Goal: Information Seeking & Learning: Learn about a topic

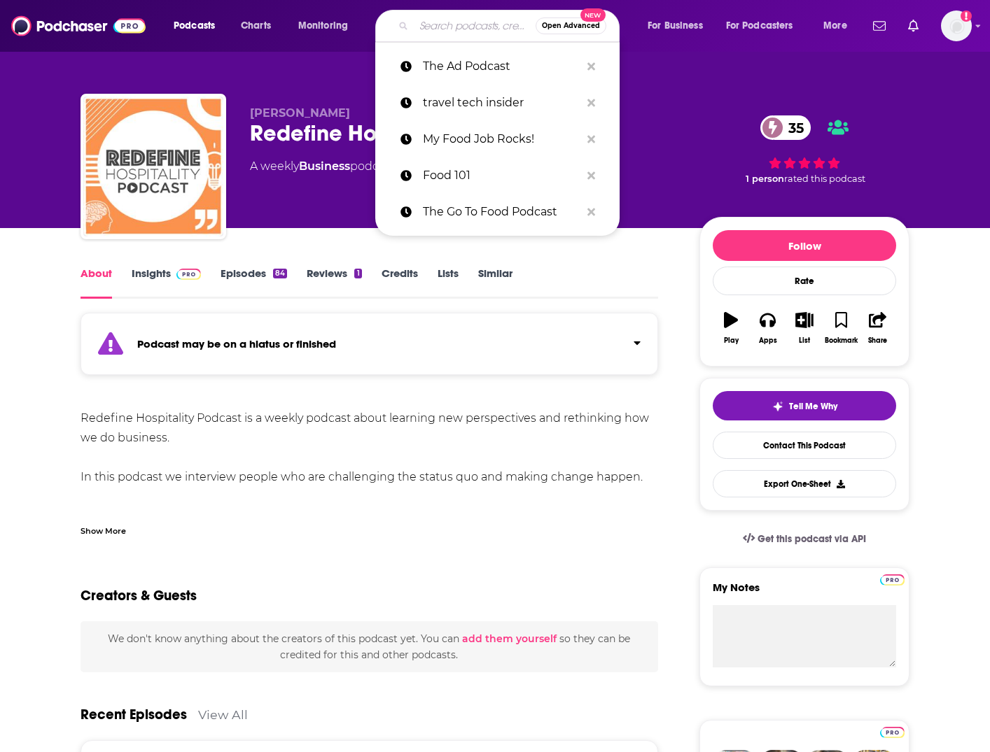
click at [437, 22] on input "Search podcasts, credits, & more..." at bounding box center [475, 26] width 122 height 22
paste input "Defining Hospitality Podcast"
type input "Defining Hospitality Podcast"
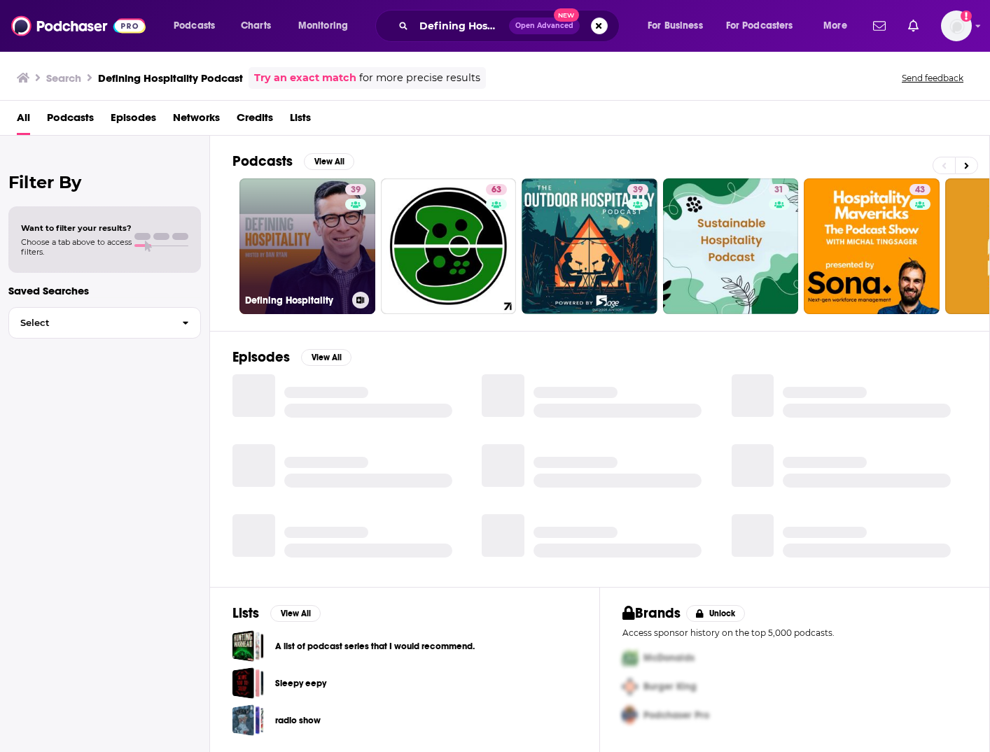
click at [304, 241] on link "39 Defining Hospitality" at bounding box center [307, 246] width 136 height 136
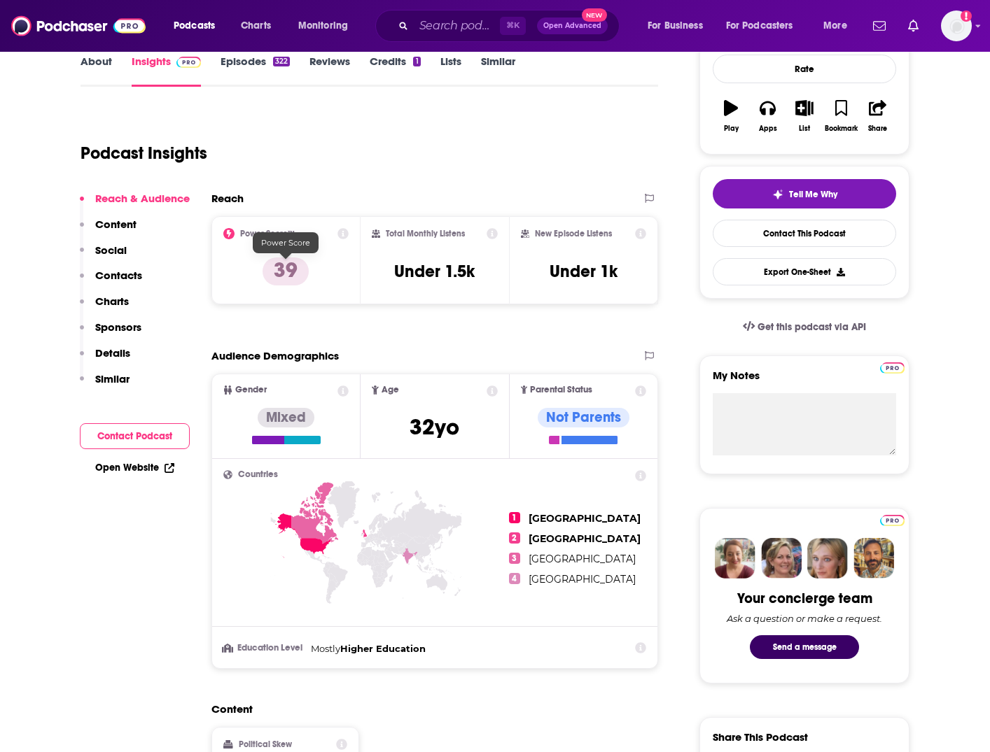
scroll to position [159, 0]
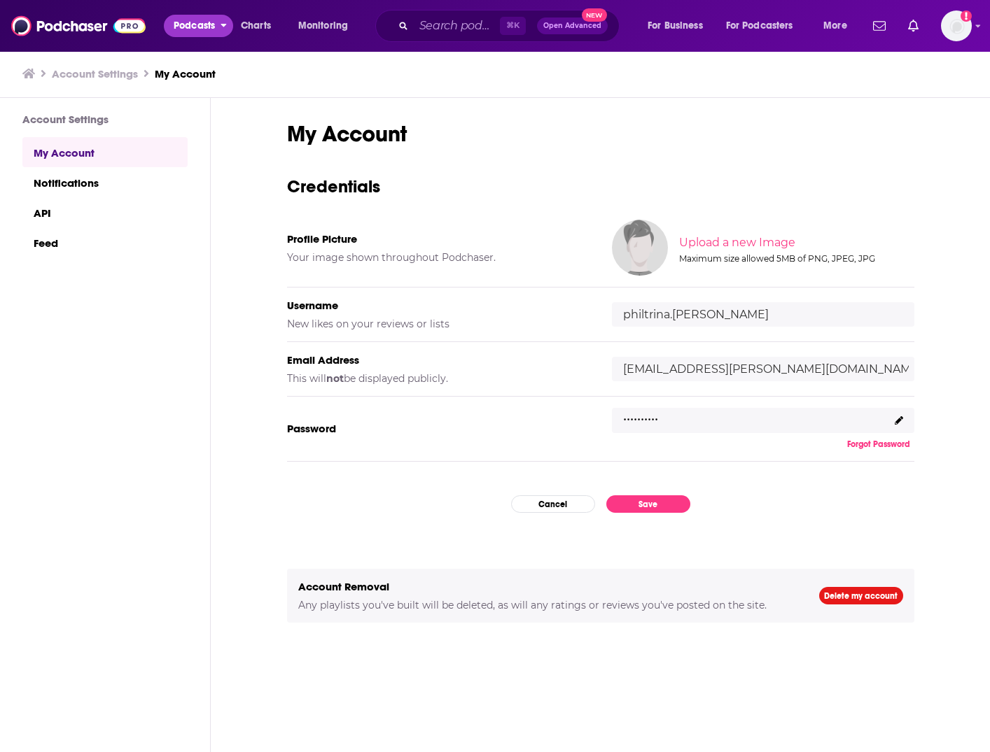
click at [196, 19] on span "Podcasts" at bounding box center [194, 26] width 41 height 20
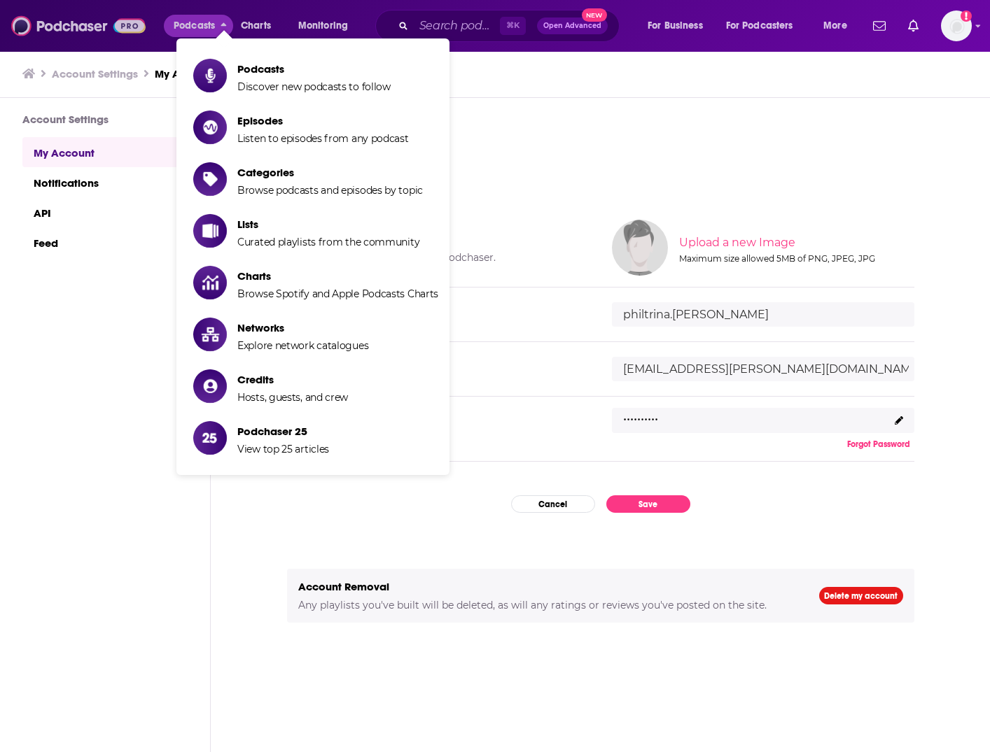
click at [85, 29] on img at bounding box center [78, 26] width 134 height 27
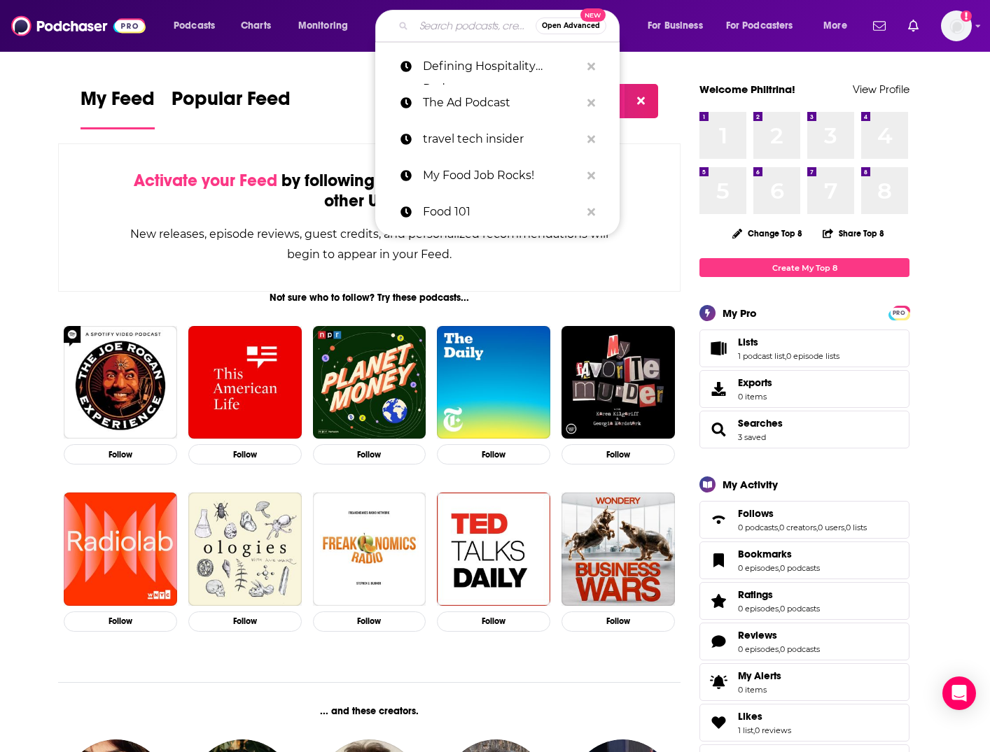
click at [420, 33] on input "Search podcasts, credits, & more..." at bounding box center [475, 26] width 122 height 22
paste input "The Daily Cruise and Travel News "Podcast" with [PERSON_NAME]"
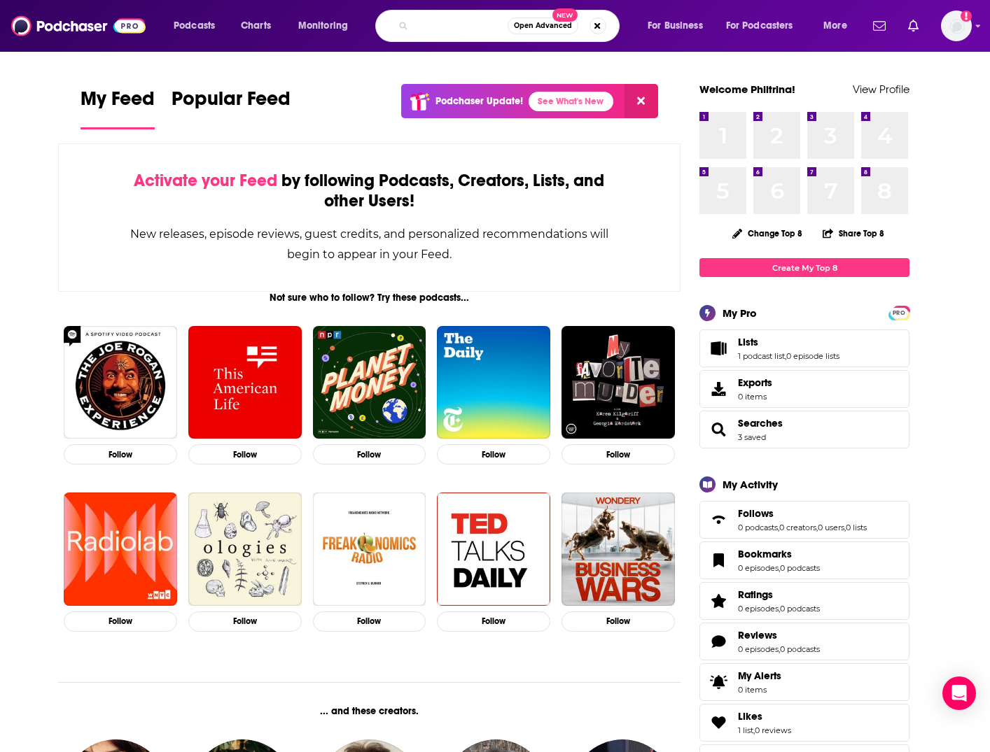
type input "The Daily Cruise and Travel News "Podcast" with [PERSON_NAME]"
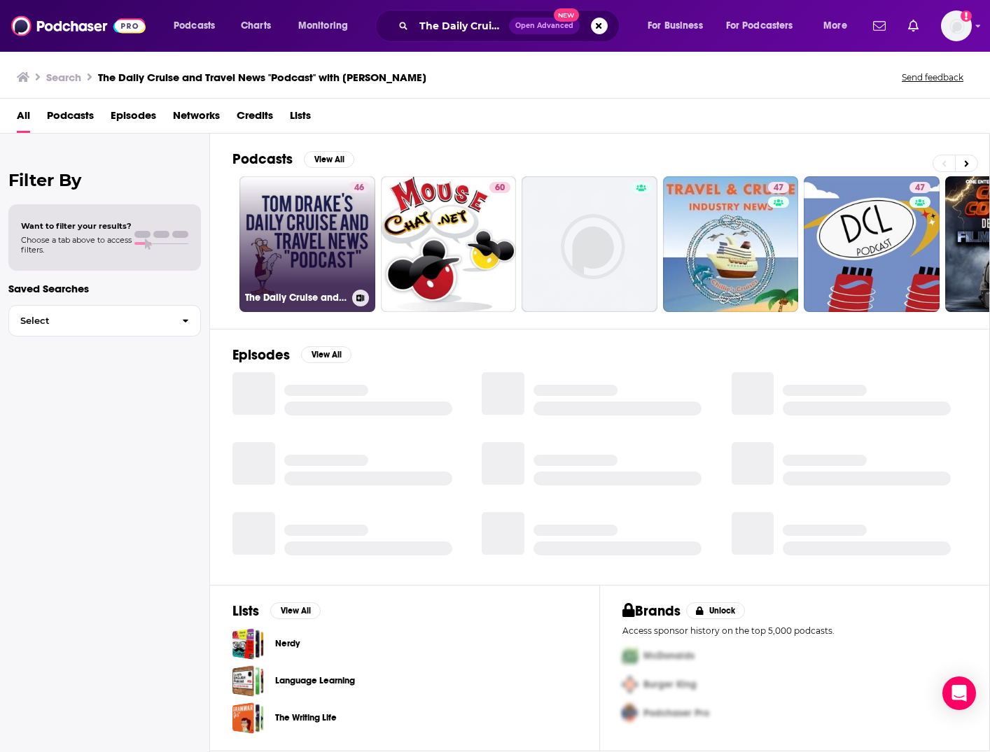
click at [304, 238] on link "46 The Daily Cruise and Travel News "Podcast" with [PERSON_NAME]" at bounding box center [307, 244] width 136 height 136
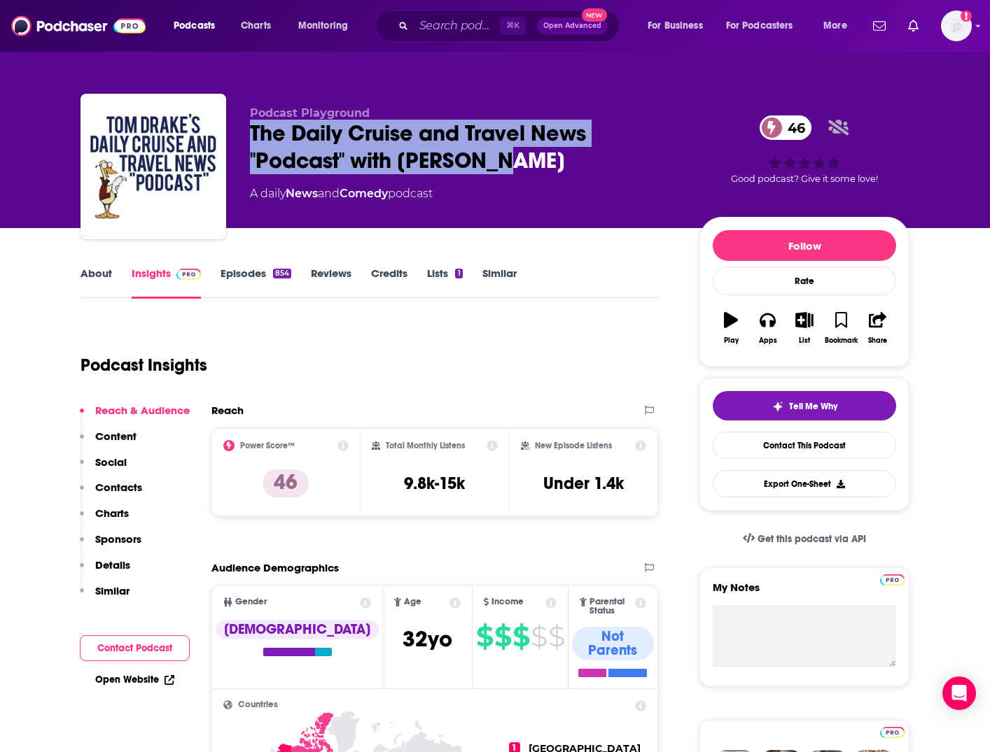
drag, startPoint x: 251, startPoint y: 133, endPoint x: 512, endPoint y: 158, distance: 263.0
click at [512, 158] on div "Podcast Playground The Daily Cruise and Travel News "Podcast" with [PERSON_NAME…" at bounding box center [494, 169] width 829 height 151
copy h2 "The Daily Cruise and Travel News "Podcast" with [PERSON_NAME]"
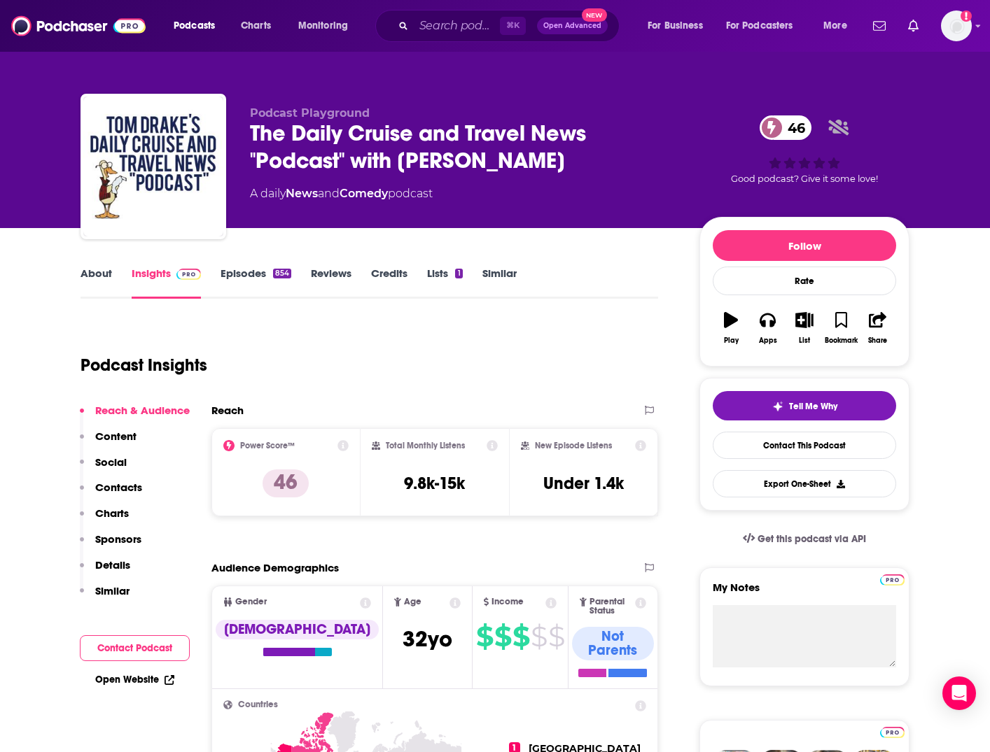
click at [341, 446] on icon at bounding box center [342, 445] width 11 height 11
click at [553, 377] on div "Podcast Insights" at bounding box center [363, 356] width 566 height 71
click at [493, 444] on icon at bounding box center [491, 445] width 11 height 11
click at [642, 448] on icon at bounding box center [640, 445] width 11 height 11
click at [337, 380] on div "Podcast Insights" at bounding box center [363, 356] width 566 height 71
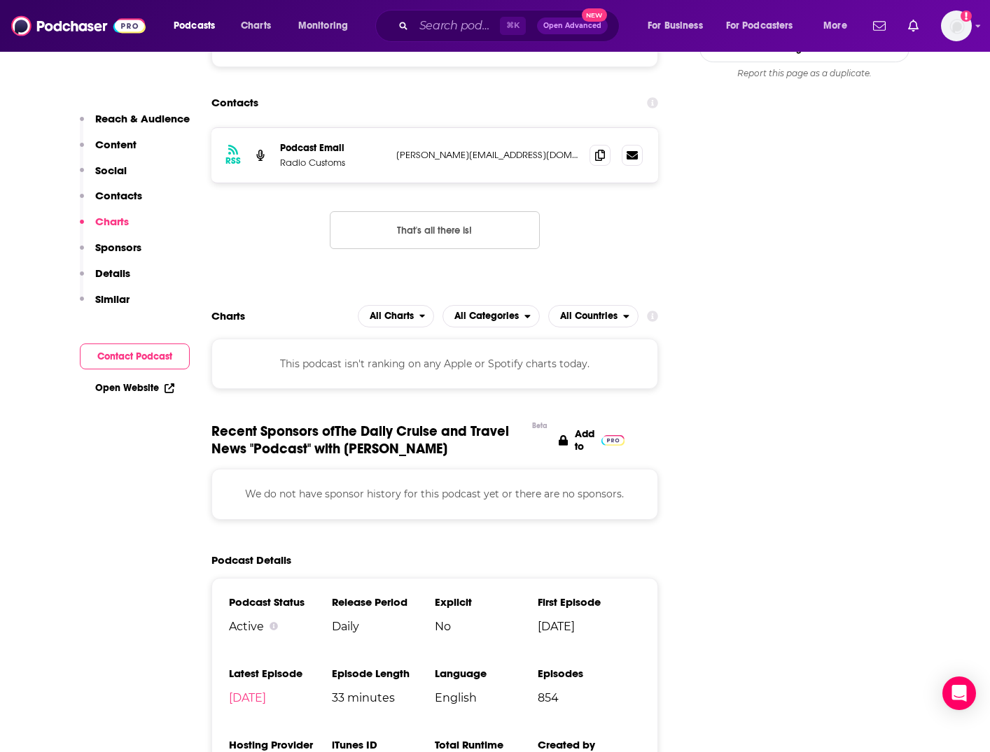
scroll to position [1316, 0]
